Goal: Information Seeking & Learning: Learn about a topic

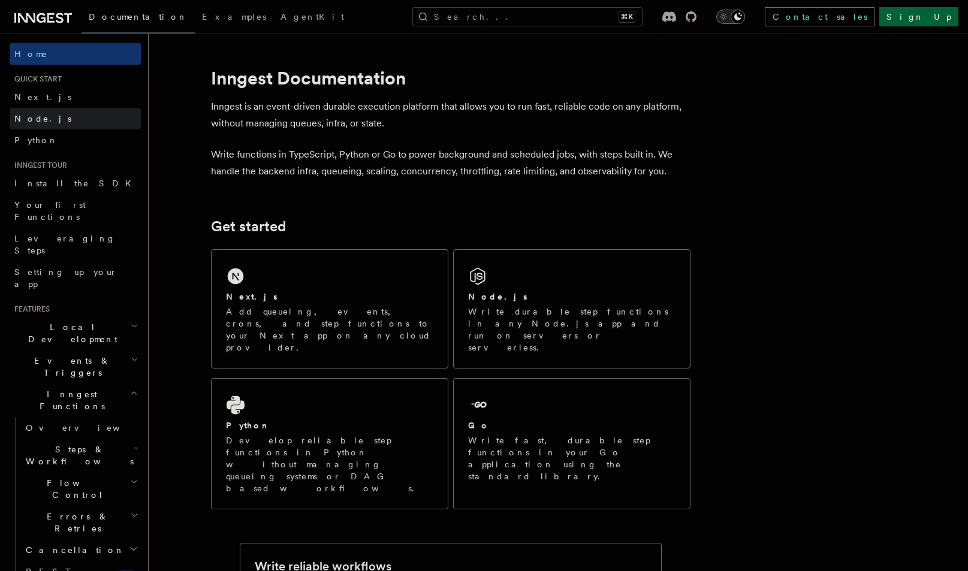
click at [48, 120] on link "Node.js" at bounding box center [75, 119] width 131 height 22
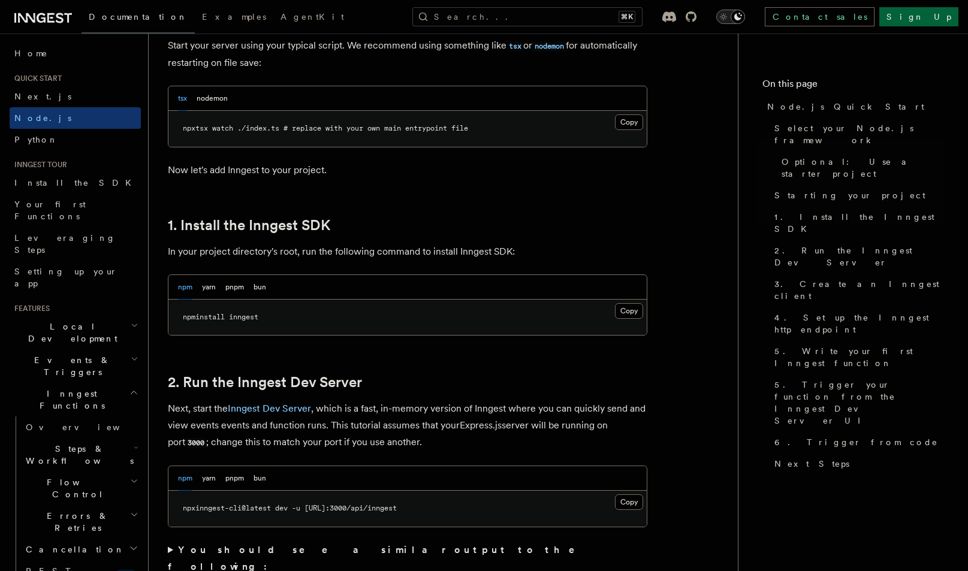
scroll to position [666, 0]
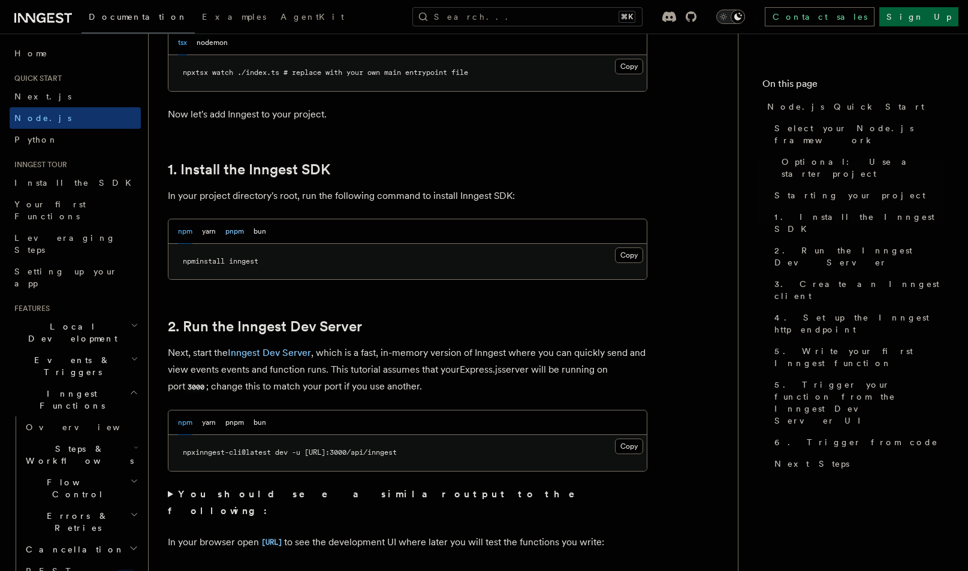
click at [242, 233] on button "pnpm" at bounding box center [234, 231] width 19 height 25
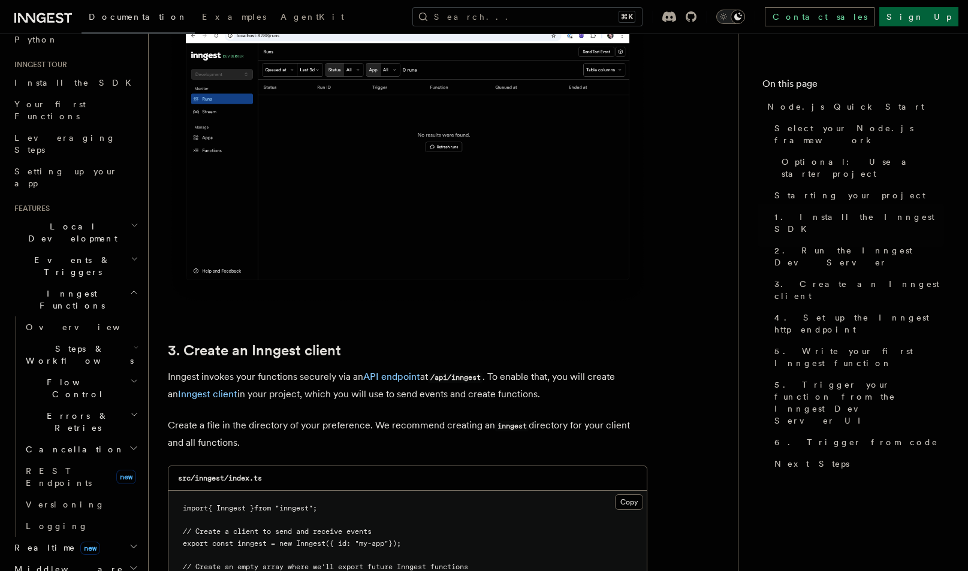
scroll to position [100, 0]
click at [119, 216] on h2 "Local Development" at bounding box center [75, 233] width 131 height 34
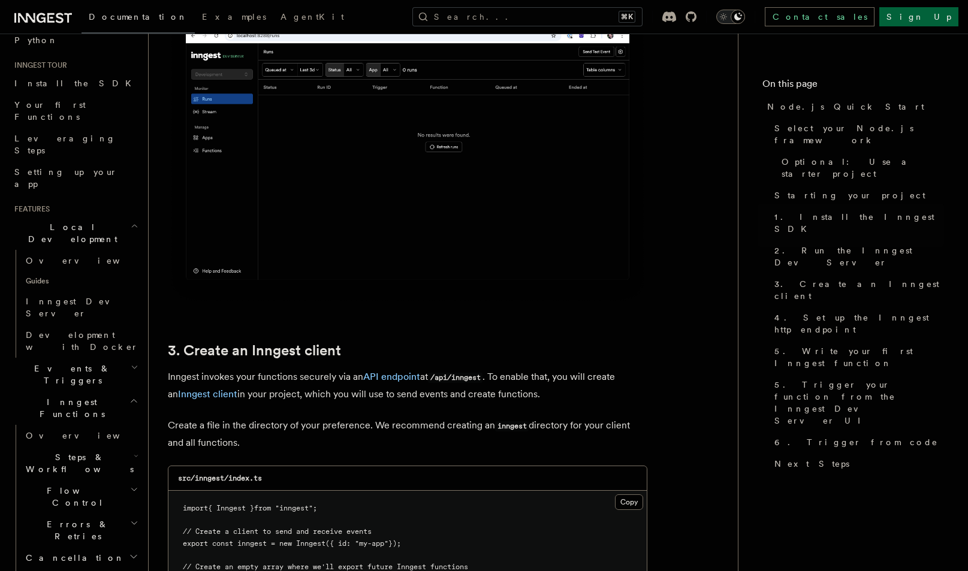
click at [117, 358] on h2 "Events & Triggers" at bounding box center [75, 375] width 131 height 34
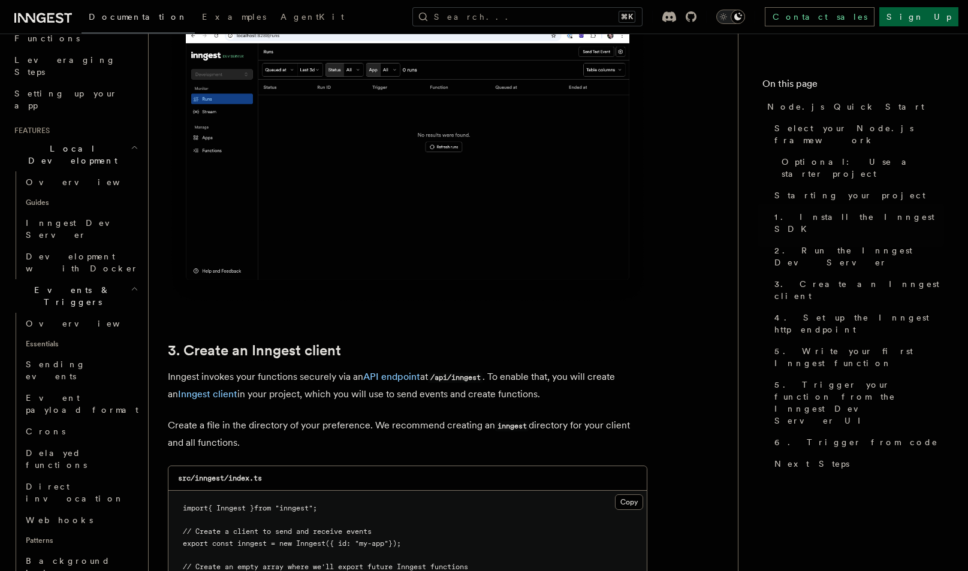
scroll to position [172, 0]
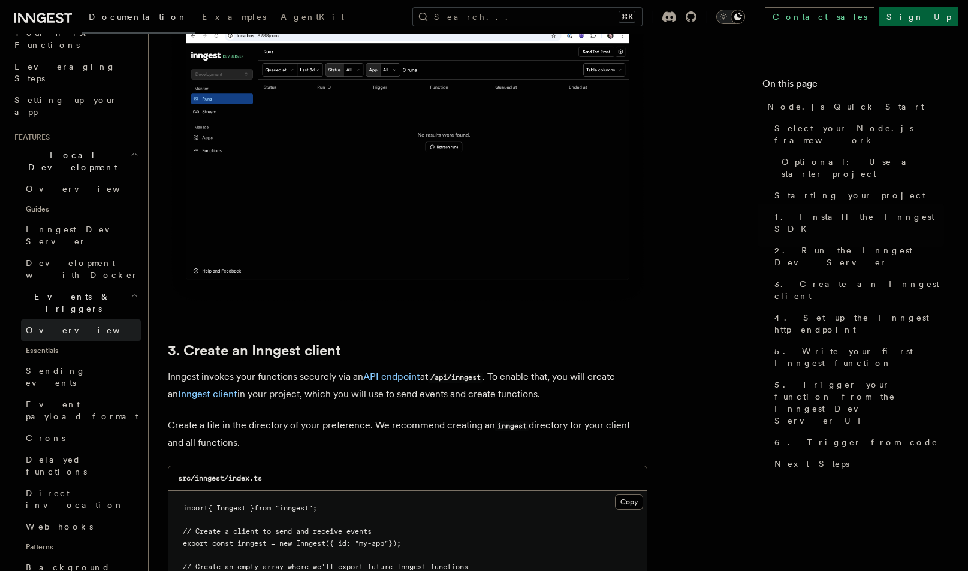
click at [47, 325] on span "Overview" at bounding box center [87, 330] width 123 height 10
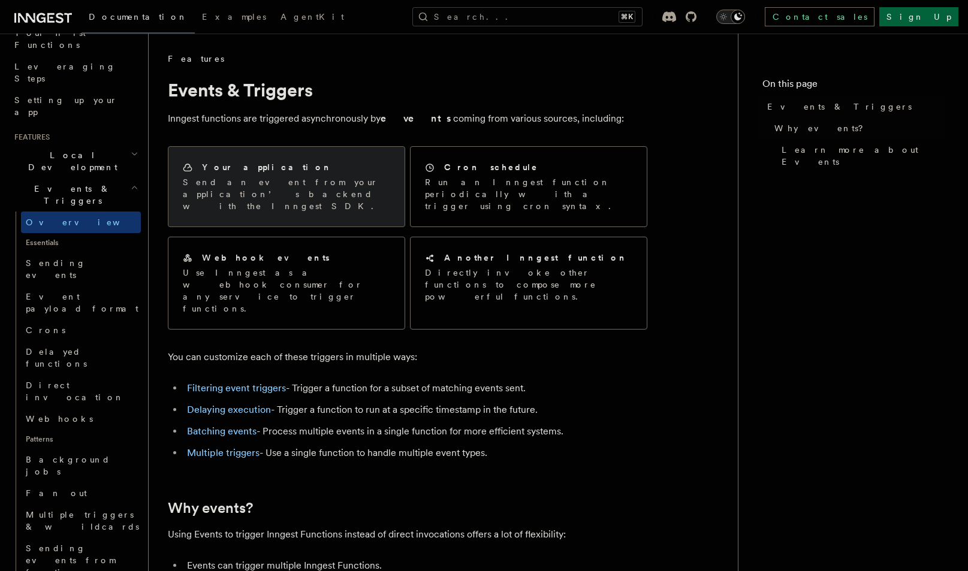
click at [303, 203] on div "Your application Send an event from your application’s backend with the Inngest…" at bounding box center [286, 187] width 236 height 80
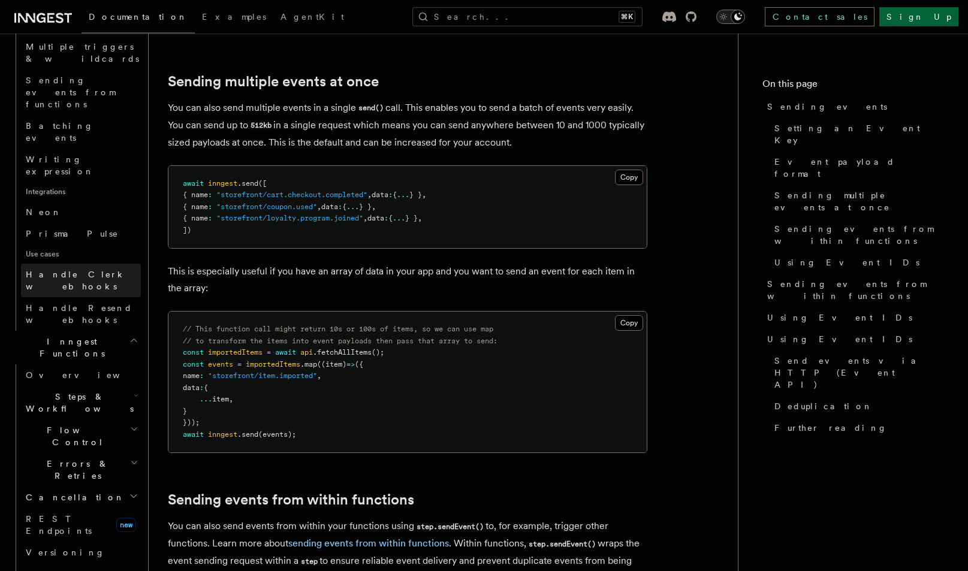
scroll to position [642, 0]
click at [96, 418] on h2 "Flow Control" at bounding box center [81, 435] width 120 height 34
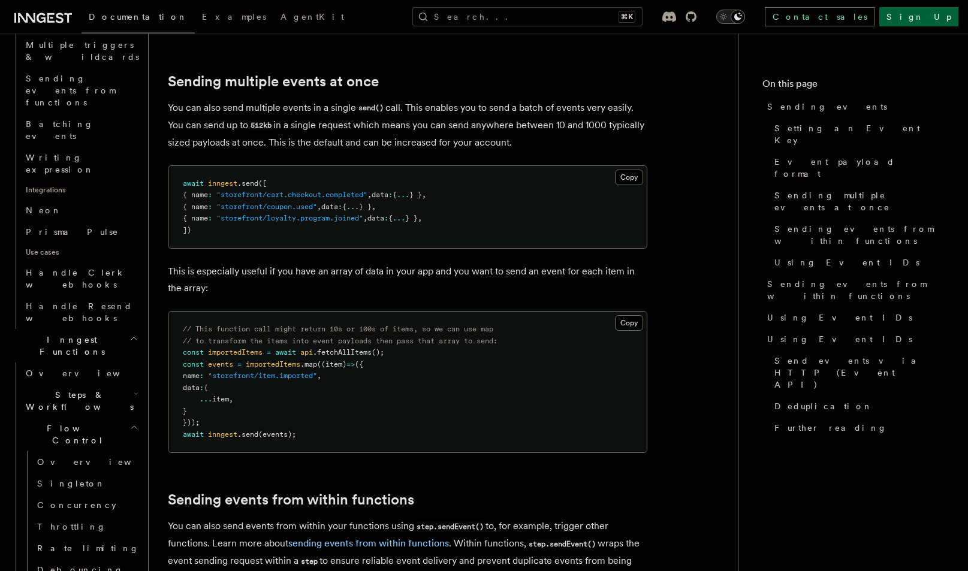
click at [96, 389] on span "Steps & Workflows" at bounding box center [77, 401] width 113 height 24
click at [59, 424] on span "Overview" at bounding box center [98, 429] width 123 height 10
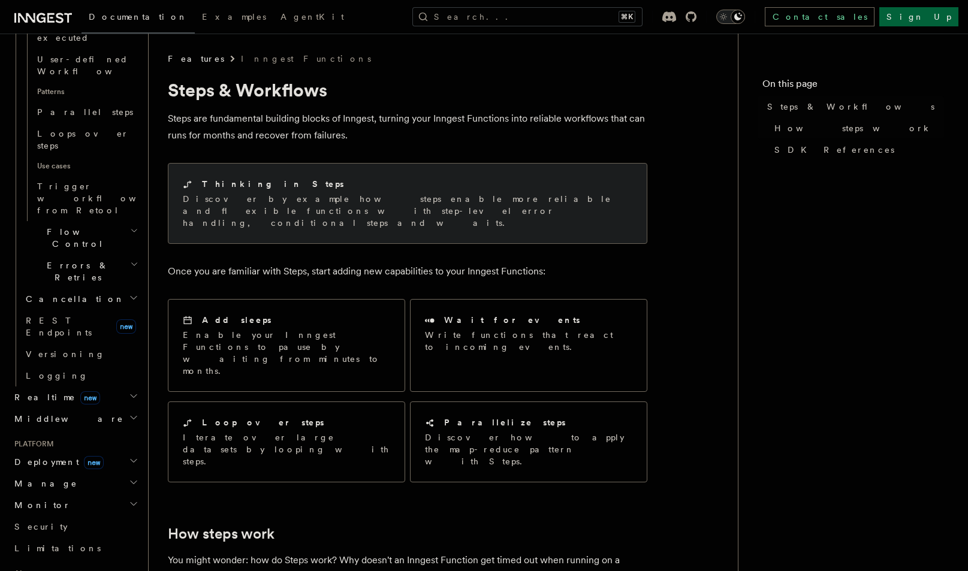
click at [290, 216] on p "Discover by example how steps enable more reliable and flexible functions with …" at bounding box center [408, 211] width 450 height 36
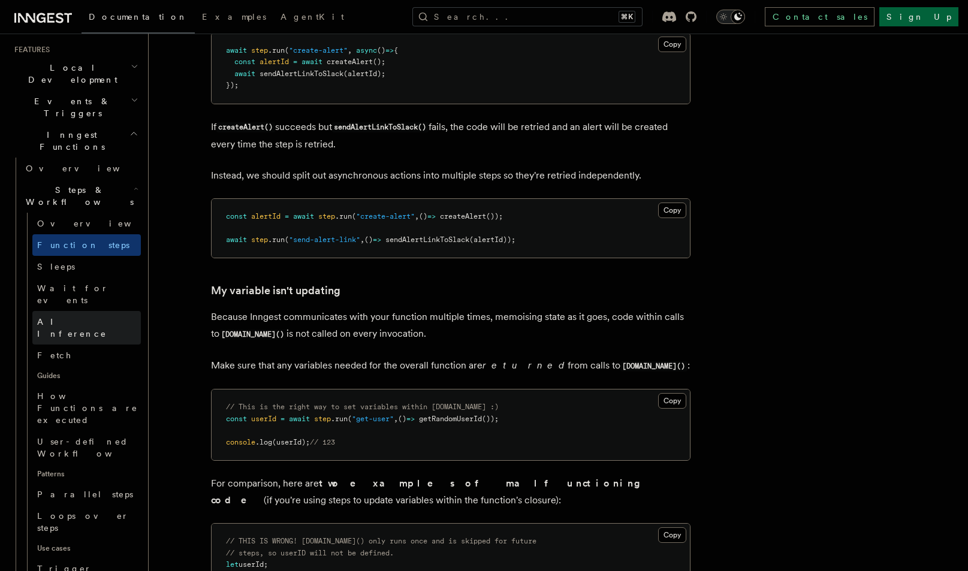
scroll to position [271, 0]
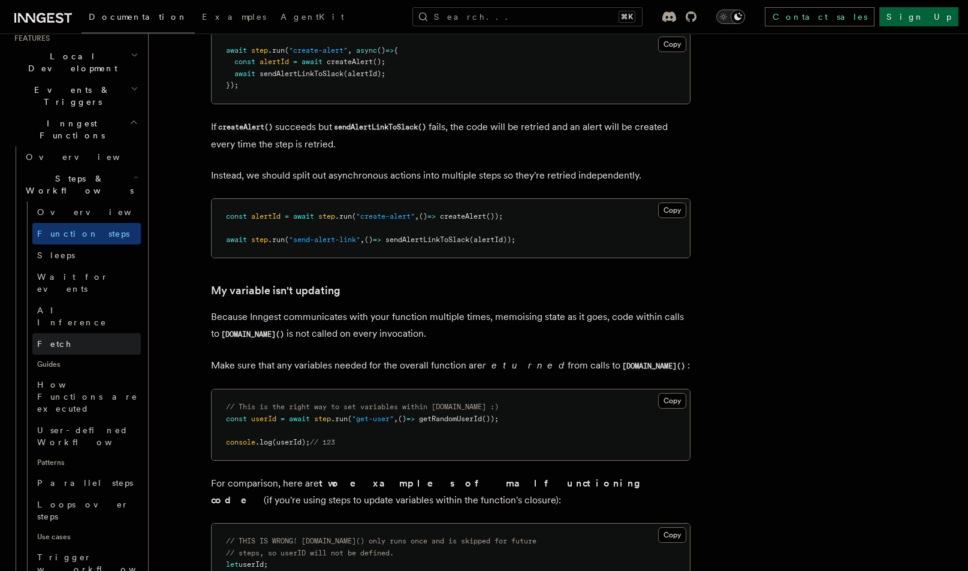
click at [61, 333] on link "Fetch" at bounding box center [86, 344] width 108 height 22
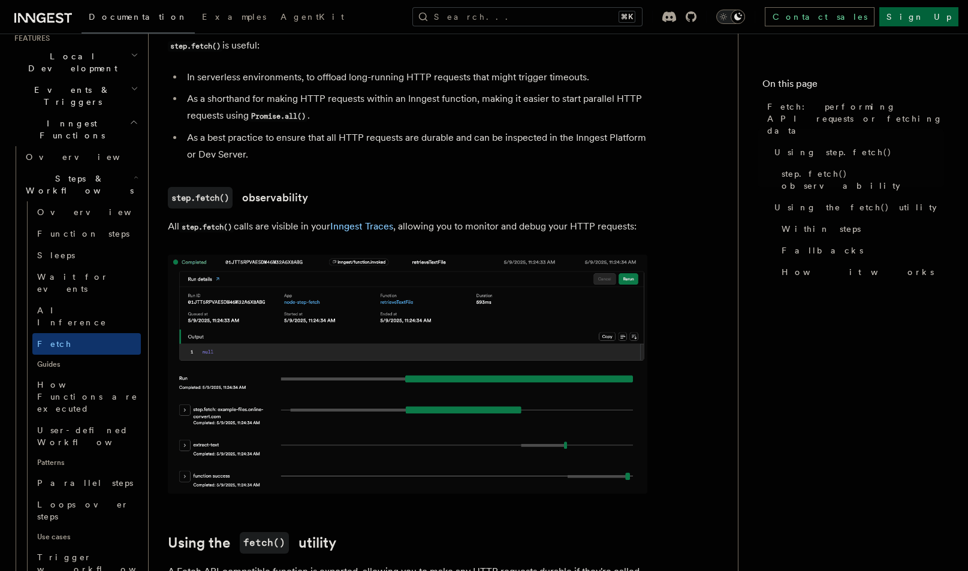
scroll to position [870, 0]
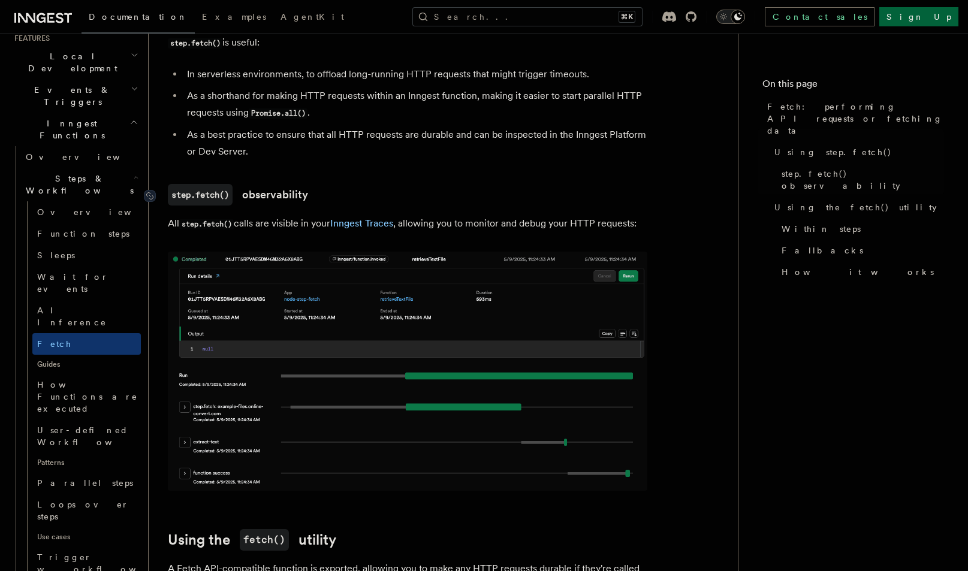
click at [291, 187] on link "step.fetch() observability" at bounding box center [238, 195] width 140 height 22
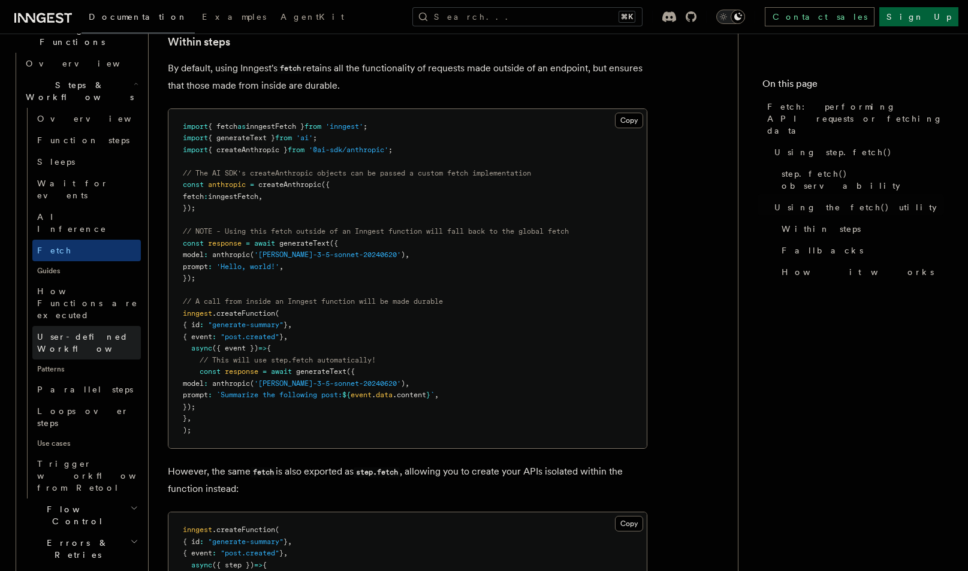
scroll to position [371, 0]
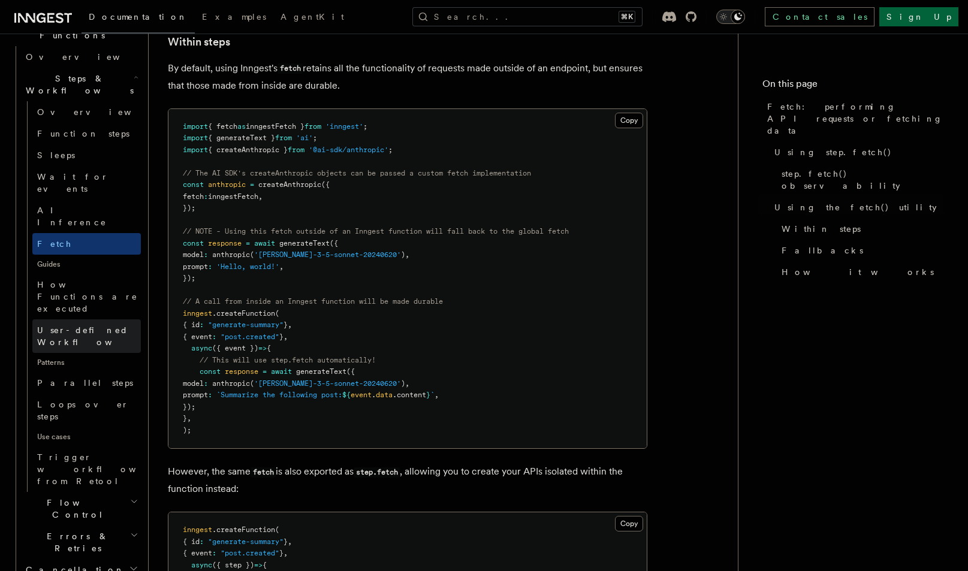
click at [59, 325] on span "User-defined Workflows" at bounding box center [91, 336] width 108 height 22
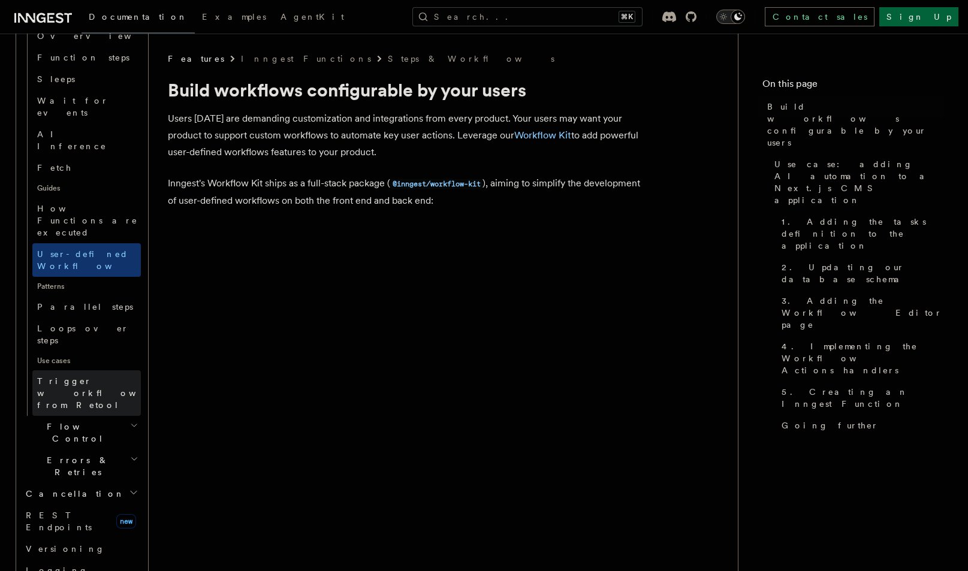
scroll to position [453, 0]
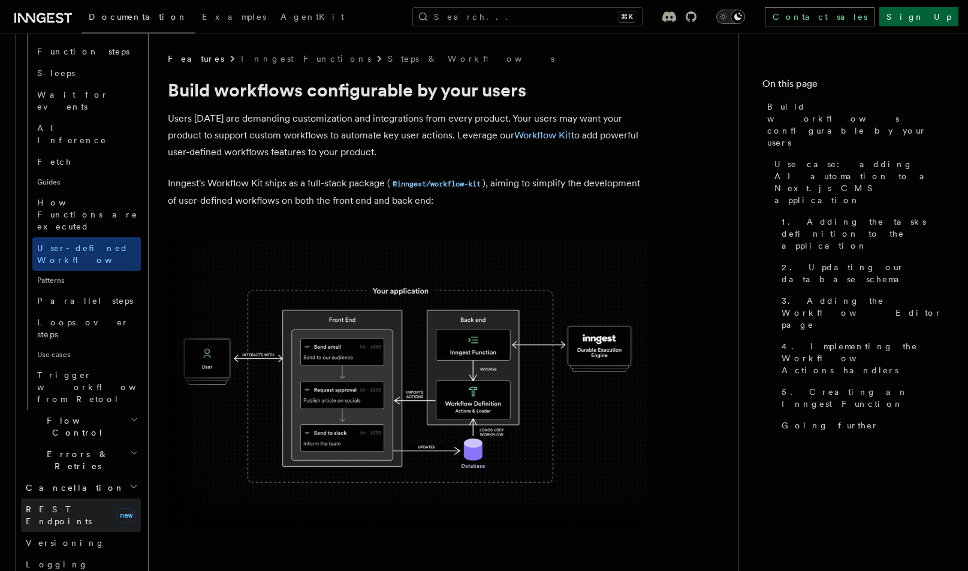
click at [95, 499] on link "REST Endpoints new" at bounding box center [81, 516] width 120 height 34
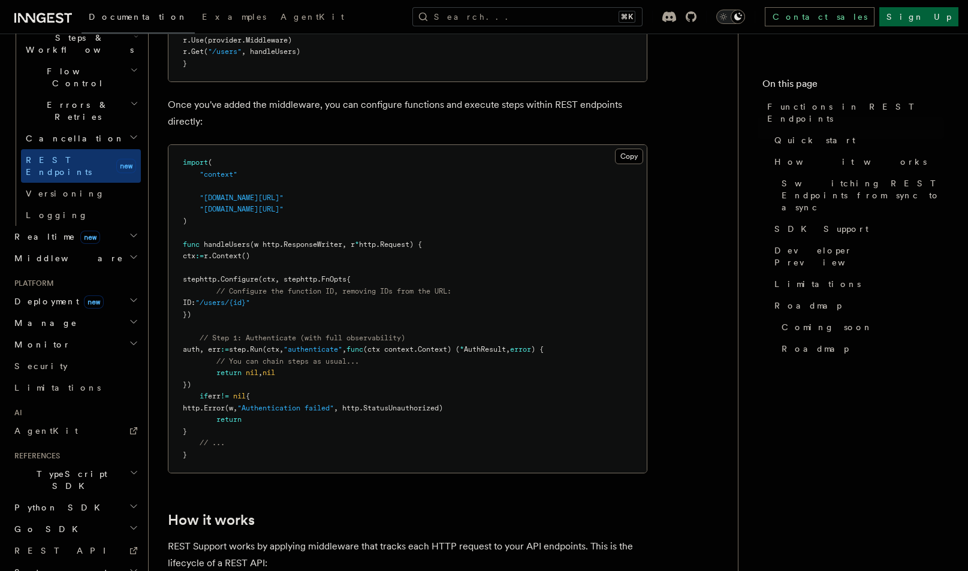
scroll to position [820, 0]
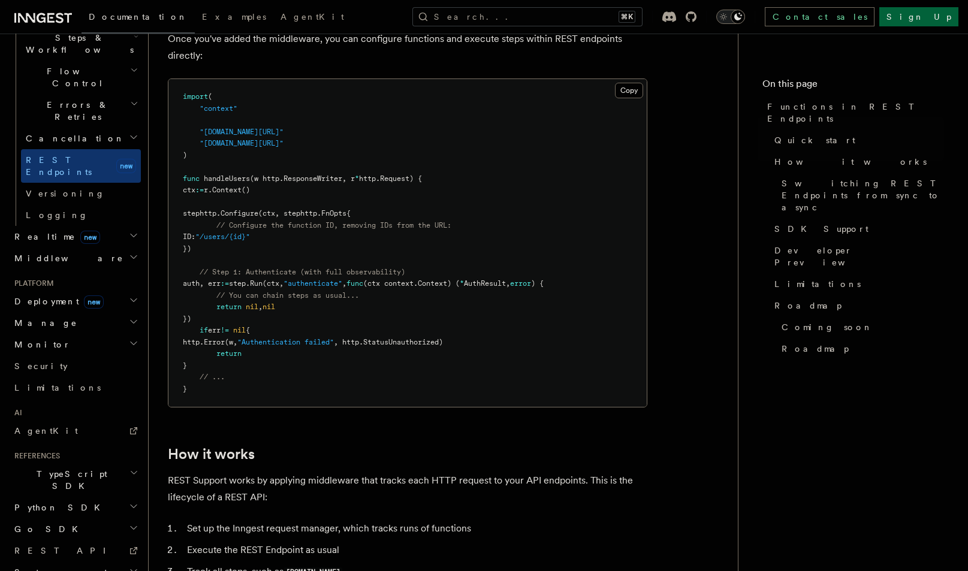
click at [80, 463] on h2 "TypeScript SDK" at bounding box center [75, 480] width 131 height 34
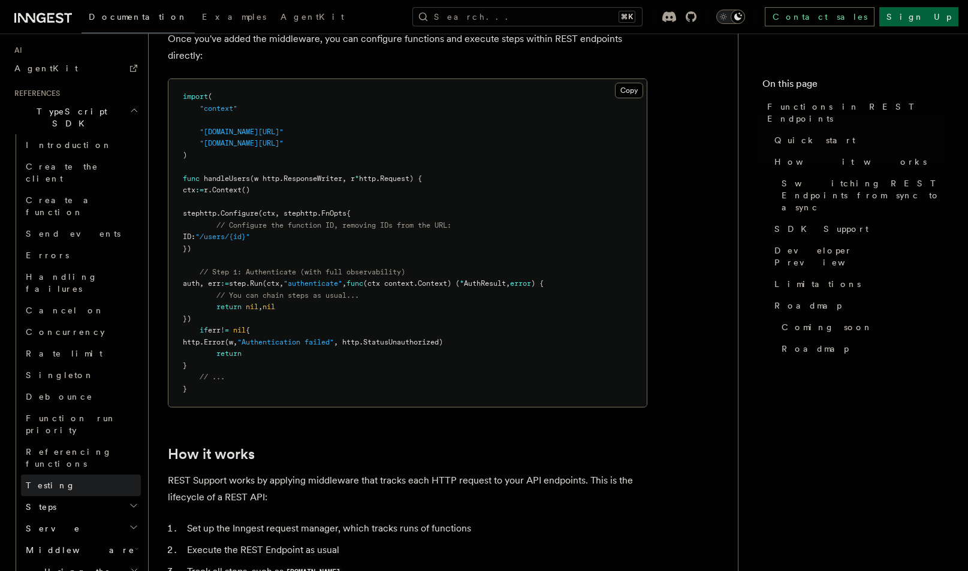
scroll to position [788, 0]
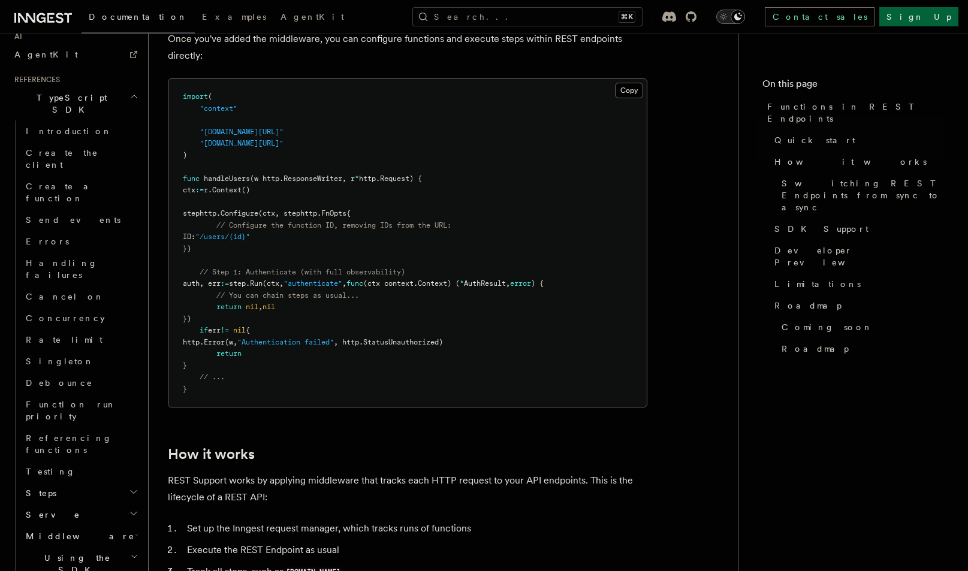
click at [64, 483] on h2 "Steps" at bounding box center [81, 494] width 120 height 22
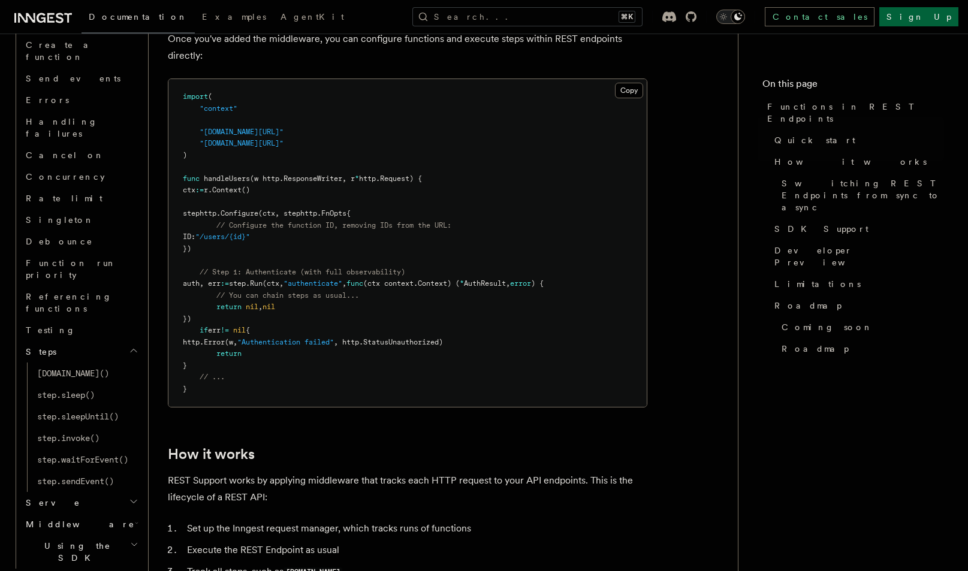
scroll to position [928, 0]
click at [69, 493] on h2 "Serve" at bounding box center [81, 504] width 120 height 22
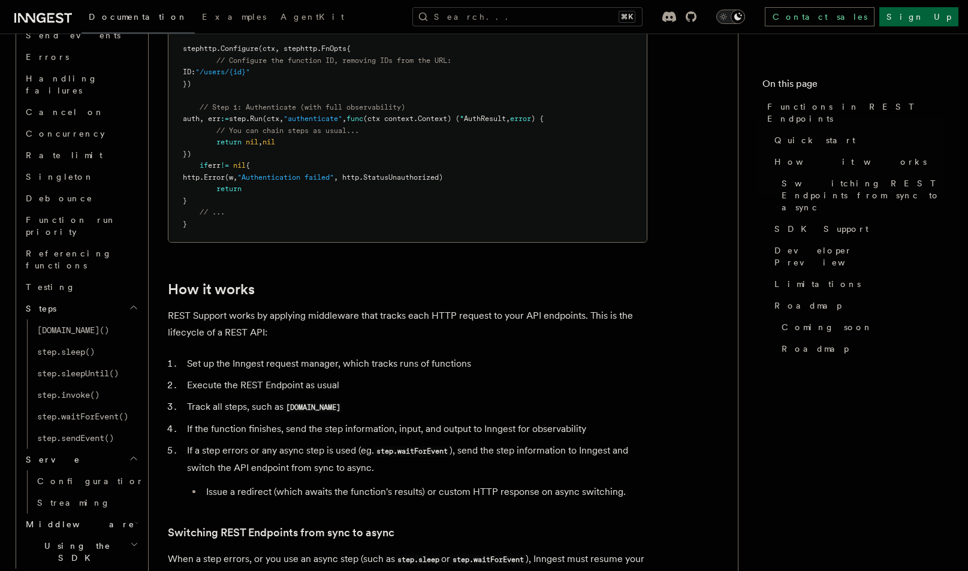
scroll to position [0, 0]
